Goal: Find specific page/section: Find specific page/section

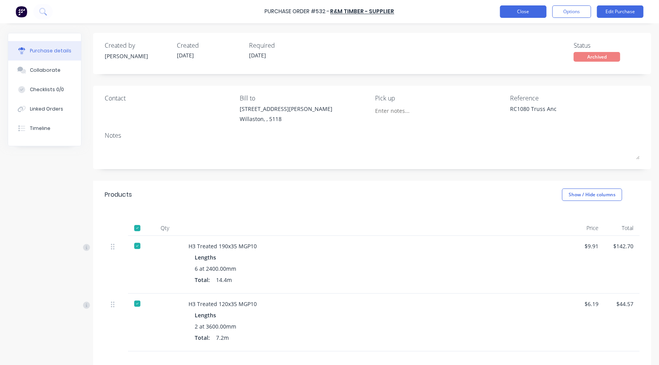
click at [536, 9] on button "Close" at bounding box center [523, 11] width 47 height 12
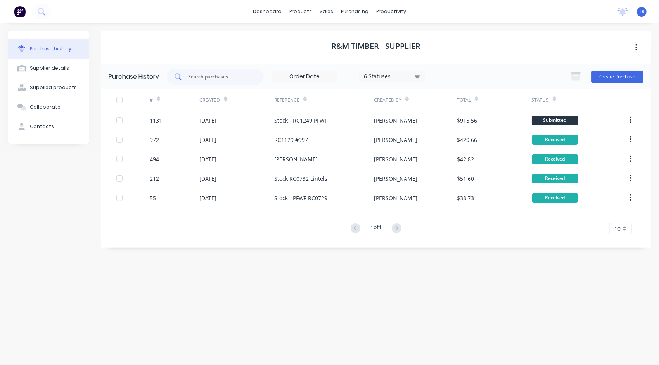
click at [233, 76] on input "text" at bounding box center [219, 77] width 64 height 8
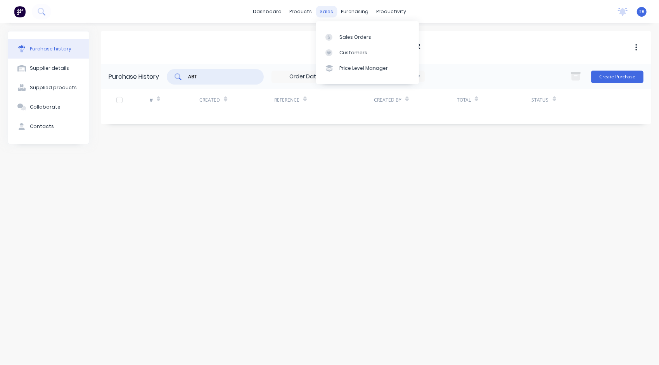
type input "ABT"
click at [321, 9] on div "sales" at bounding box center [326, 12] width 21 height 12
click at [339, 39] on div "Sales Orders" at bounding box center [355, 37] width 32 height 7
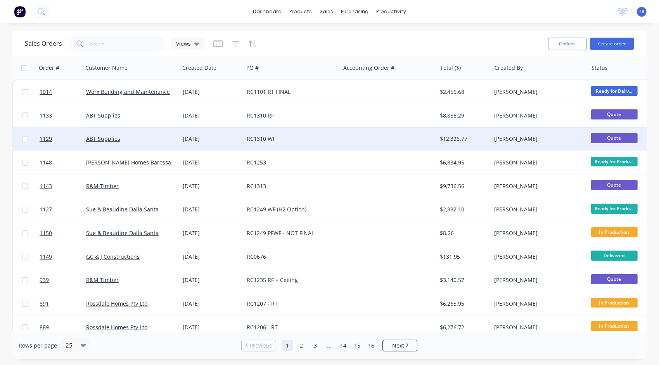
click at [287, 137] on div "RC1310 WF" at bounding box center [290, 139] width 86 height 8
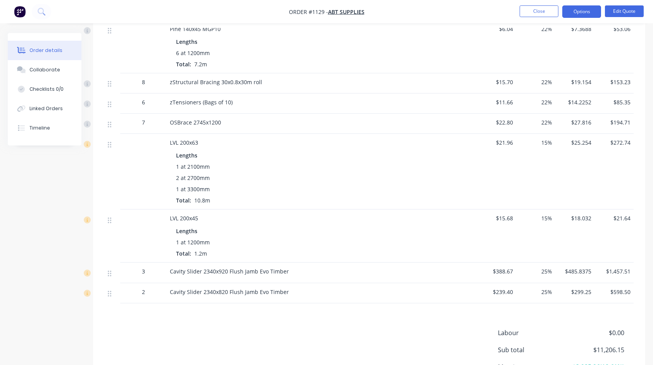
scroll to position [761, 0]
